Goal: Task Accomplishment & Management: Complete application form

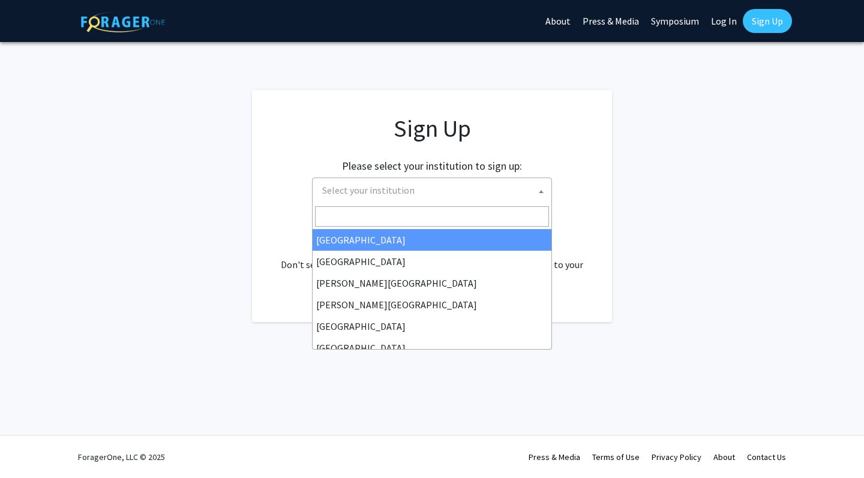
click at [348, 197] on span "Select your institution" at bounding box center [434, 190] width 234 height 25
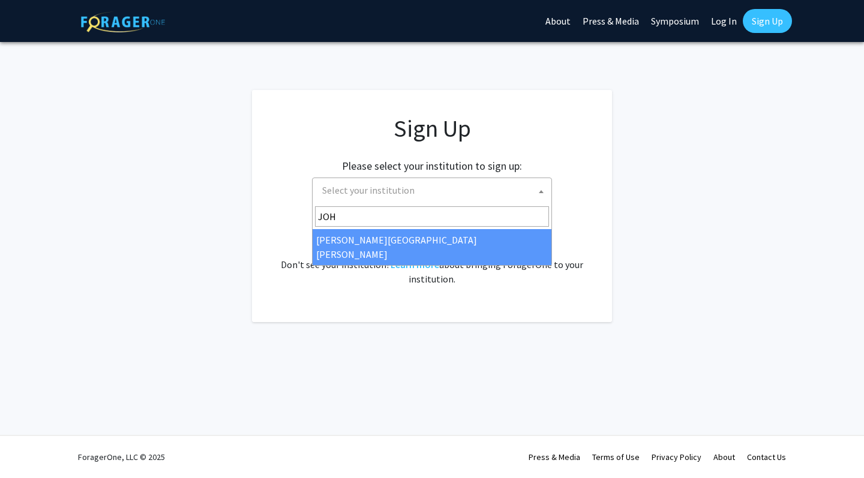
type input "JOHN"
select select "1"
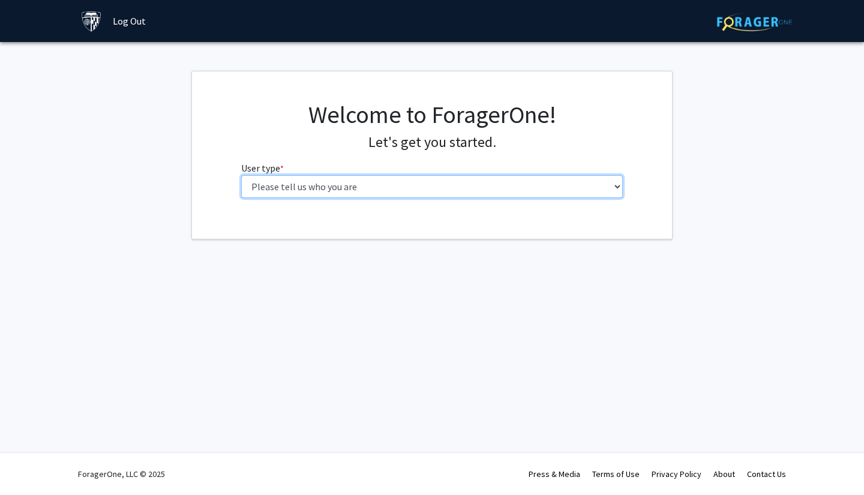
select select "2: masters"
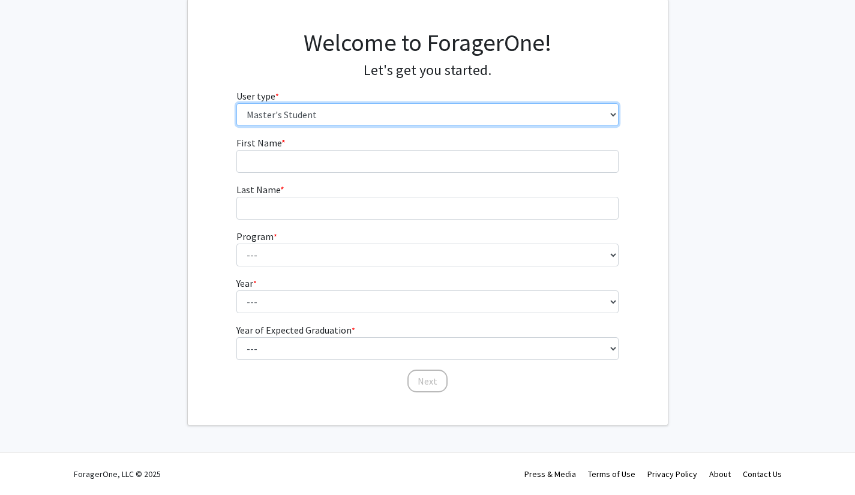
scroll to position [71, 0]
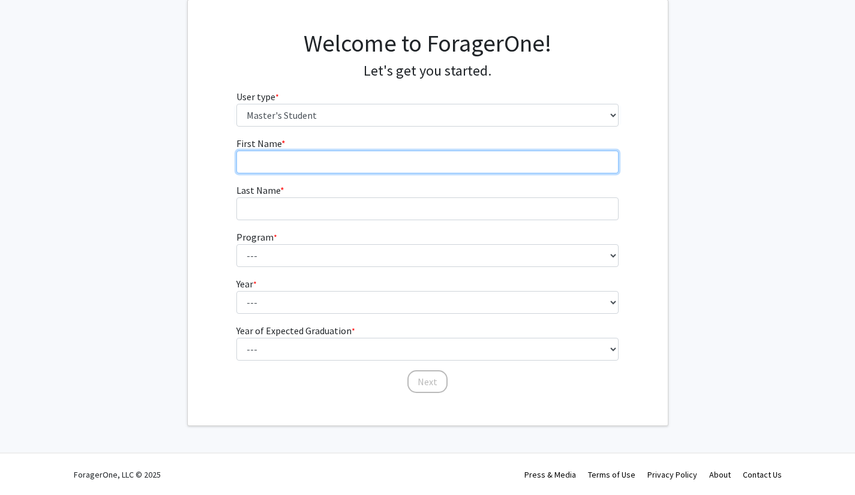
click at [387, 160] on input "First Name * required" at bounding box center [427, 162] width 382 height 23
type input "Maryam"
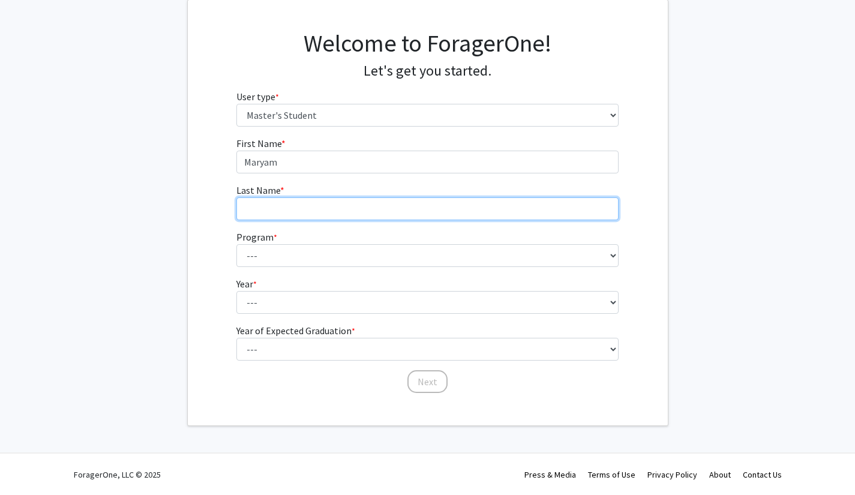
click at [374, 207] on input "Last Name * required" at bounding box center [427, 208] width 382 height 23
type input "Hussain"
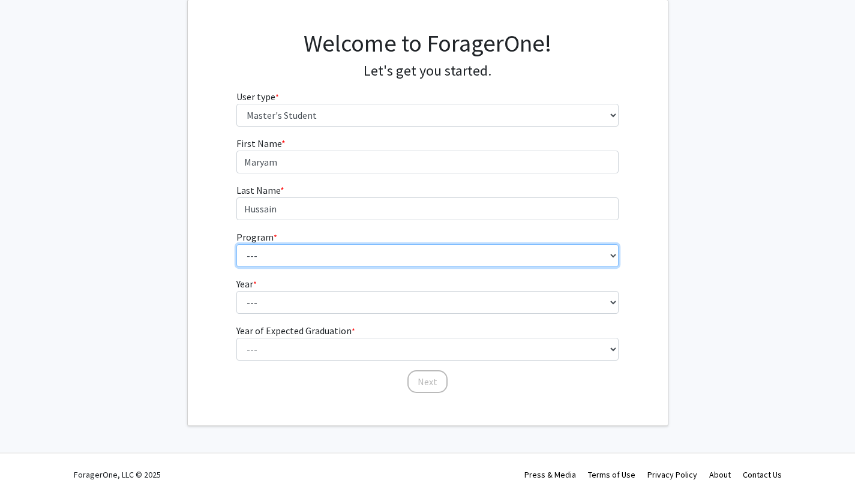
select select "29: 19"
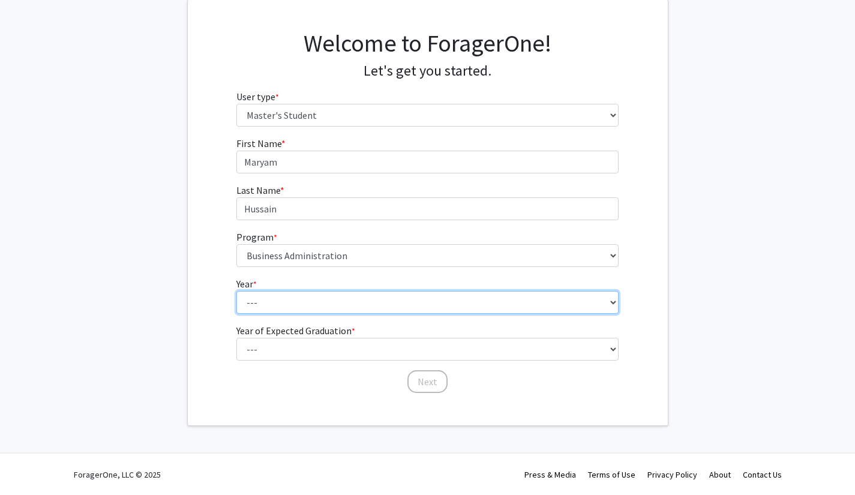
select select "1: first_year"
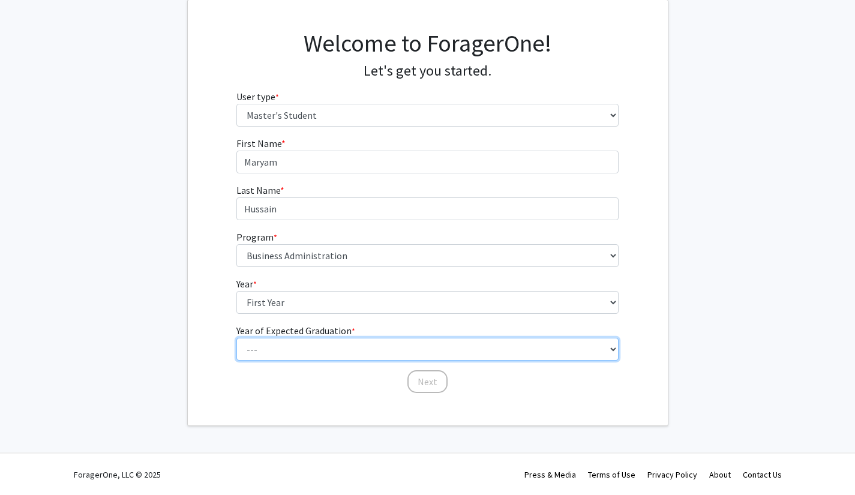
select select "3: 2027"
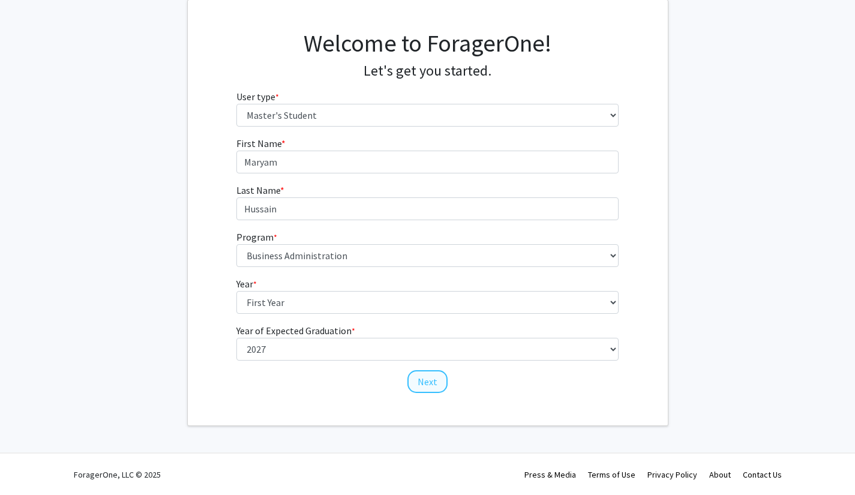
click at [417, 378] on button "Next" at bounding box center [428, 381] width 40 height 23
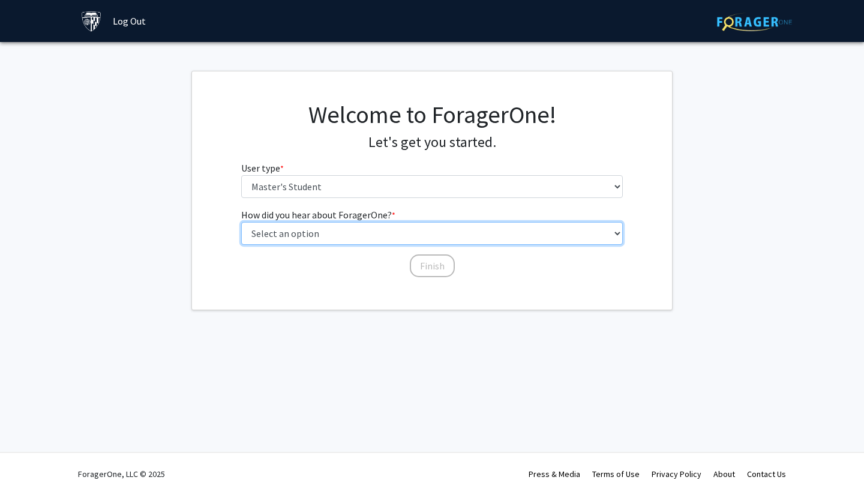
select select "3: university_website"
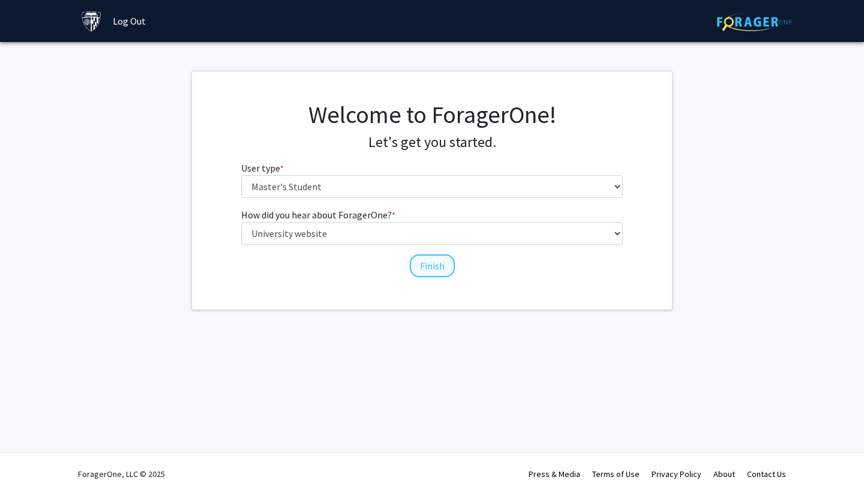
click at [440, 268] on button "Finish" at bounding box center [432, 265] width 45 height 23
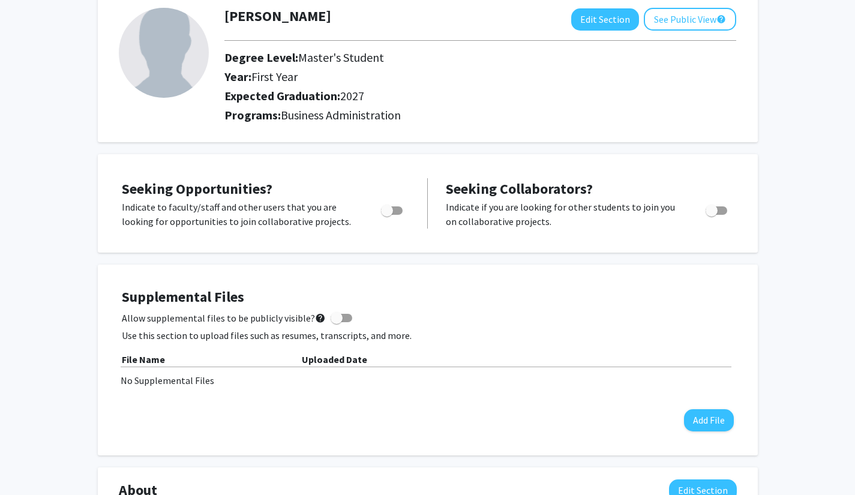
scroll to position [73, 0]
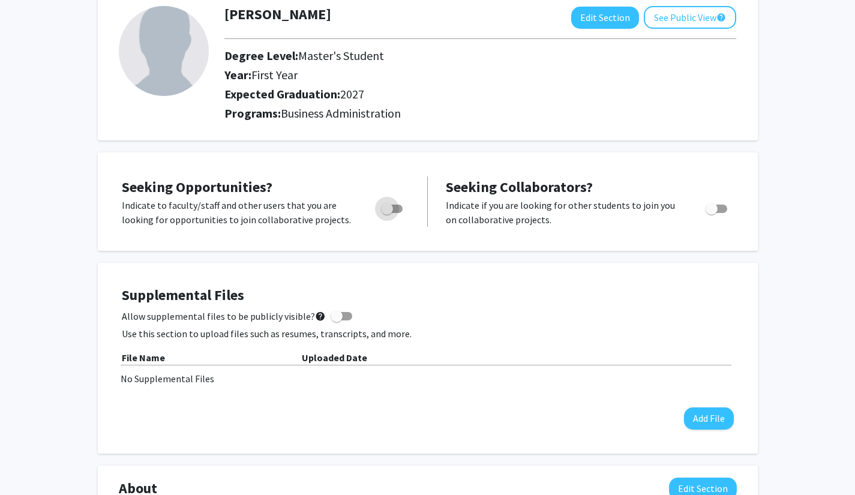
click at [393, 210] on span "Toggle" at bounding box center [387, 209] width 12 height 12
click at [387, 213] on input "Are you actively seeking opportunities?" at bounding box center [387, 213] width 1 height 1
checkbox input "true"
click at [716, 211] on span "Toggle" at bounding box center [712, 209] width 12 height 12
click at [712, 213] on input "Would you like to receive other student requests to work with you?" at bounding box center [711, 213] width 1 height 1
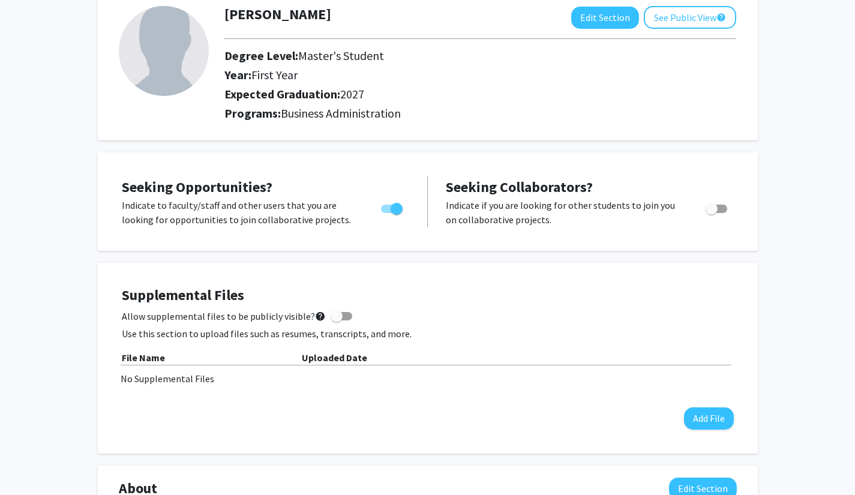
checkbox input "true"
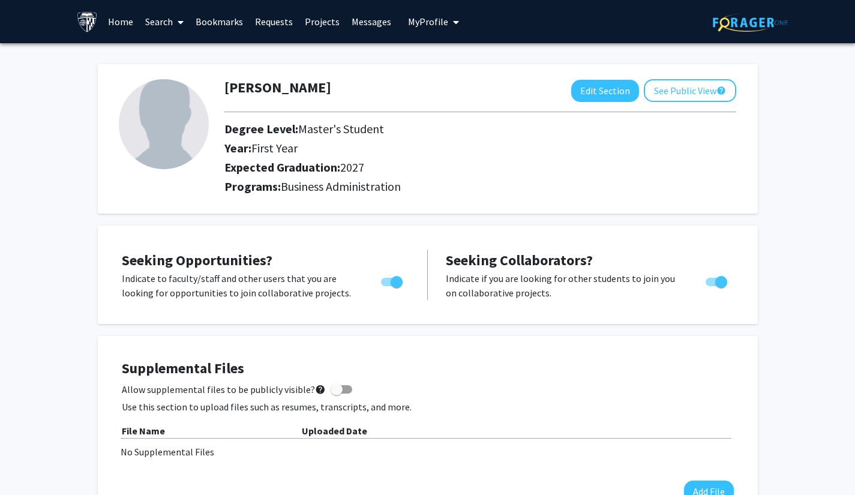
scroll to position [0, 0]
click at [166, 23] on link "Search" at bounding box center [164, 22] width 50 height 42
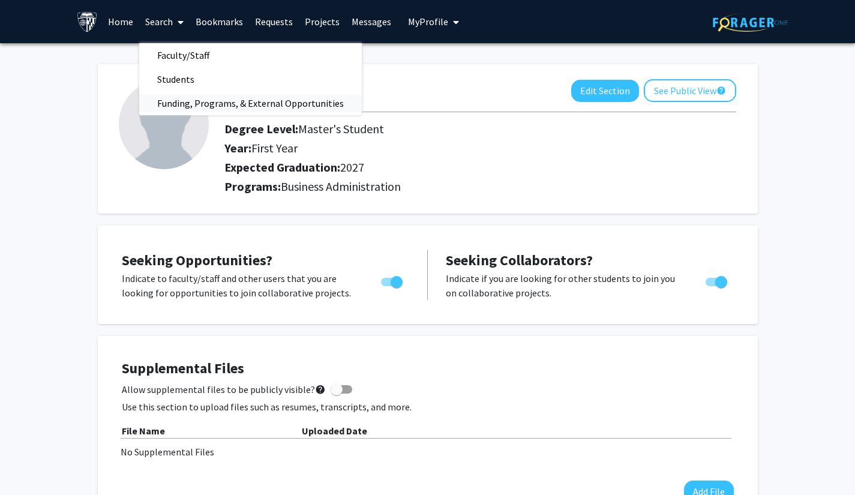
click at [212, 98] on span "Funding, Programs, & External Opportunities" at bounding box center [250, 103] width 223 height 24
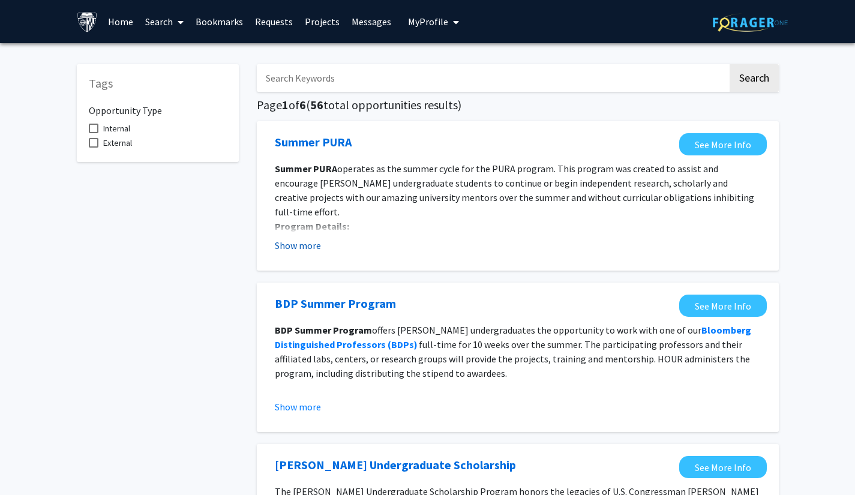
click at [301, 244] on button "Show more" at bounding box center [298, 245] width 46 height 14
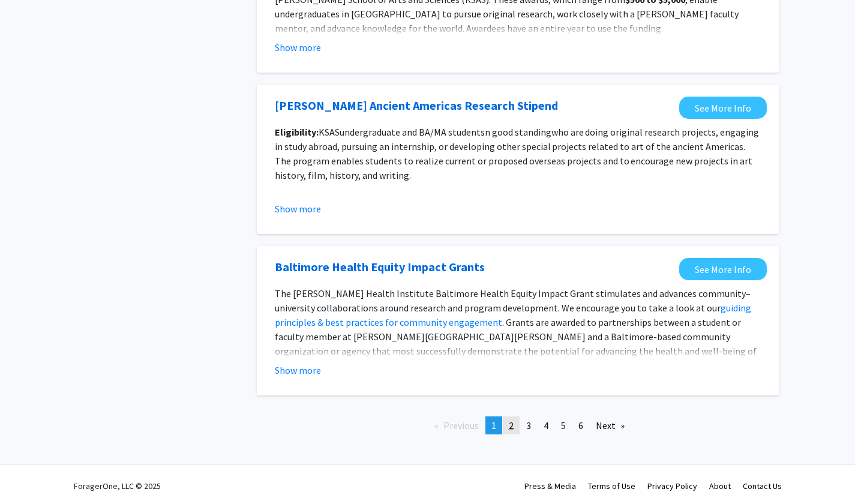
scroll to position [1380, 0]
click at [513, 420] on span "2" at bounding box center [511, 426] width 5 height 12
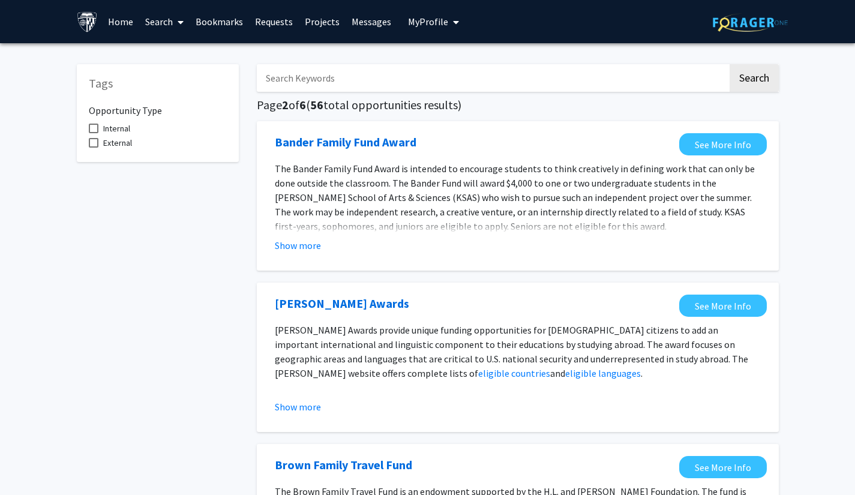
click at [319, 22] on link "Projects" at bounding box center [322, 22] width 47 height 42
